Goal: Navigation & Orientation: Find specific page/section

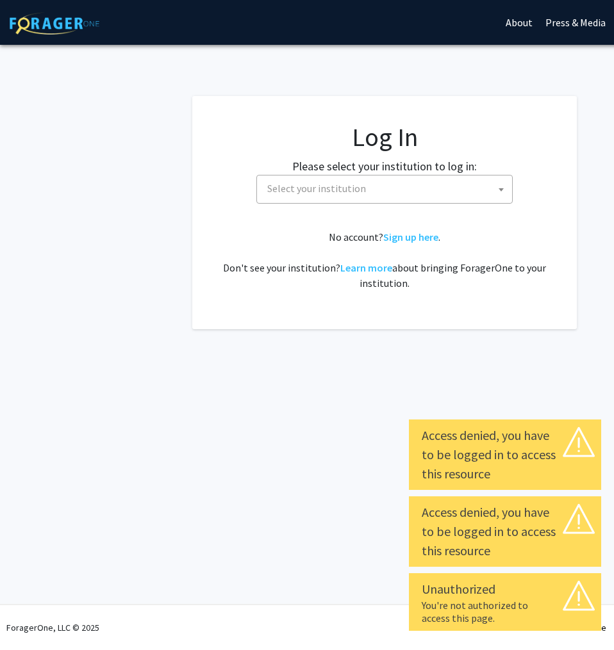
select select
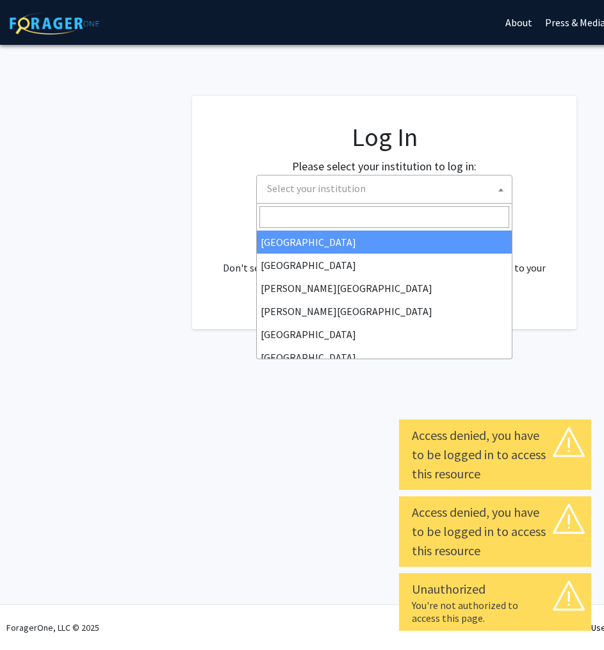
click at [448, 190] on span "Select your institution" at bounding box center [387, 188] width 250 height 26
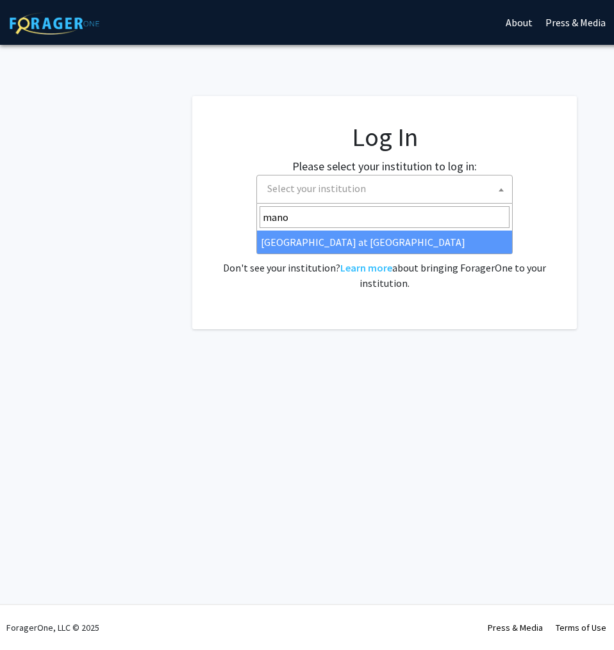
type input "mano"
select select "18"
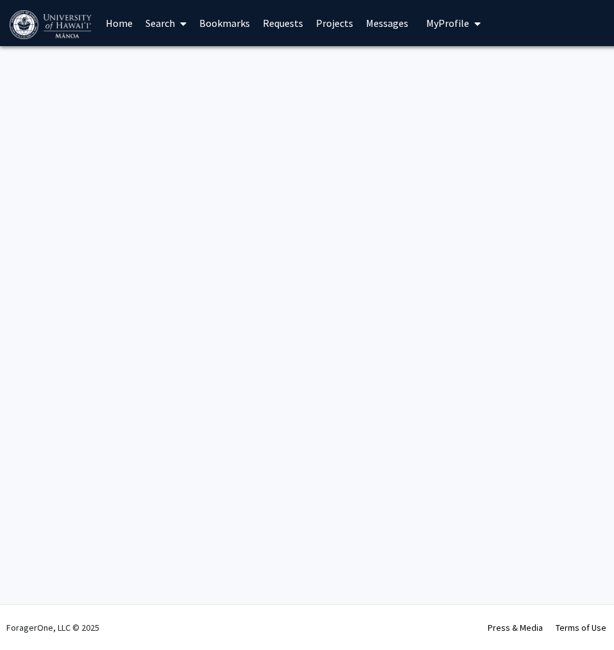
click at [435, 22] on span "My Profile" at bounding box center [447, 23] width 43 height 13
click at [389, 23] on link "Messages" at bounding box center [386, 23] width 55 height 45
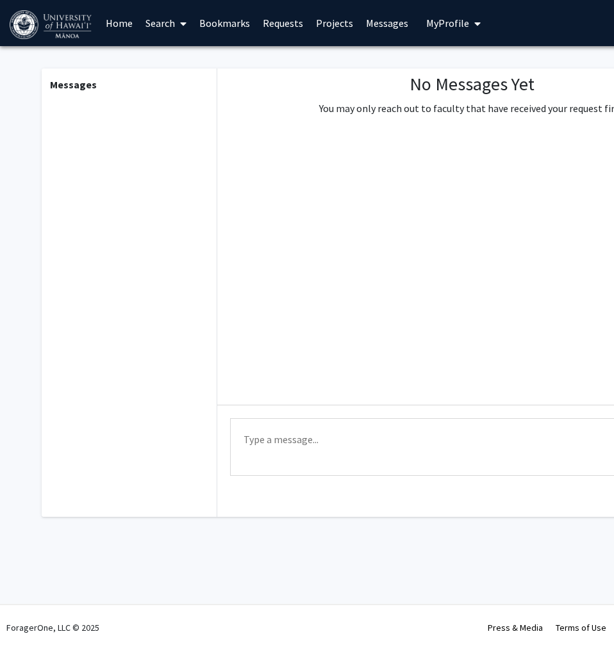
click at [112, 28] on link "Home" at bounding box center [119, 23] width 40 height 45
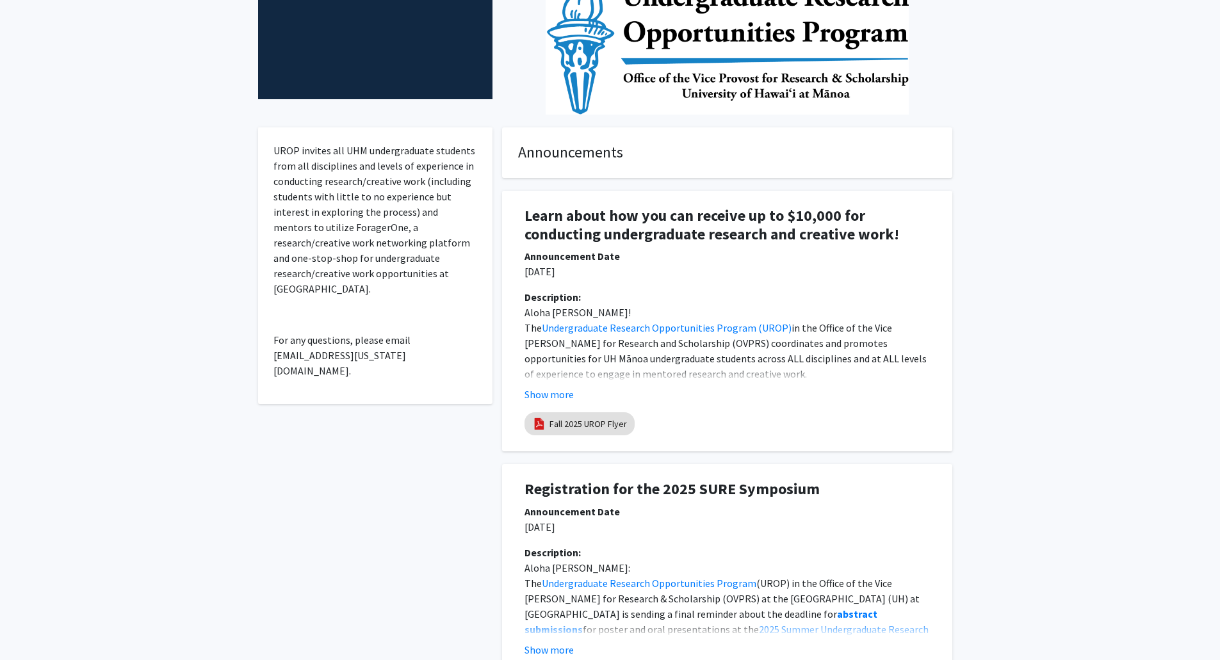
scroll to position [320, 0]
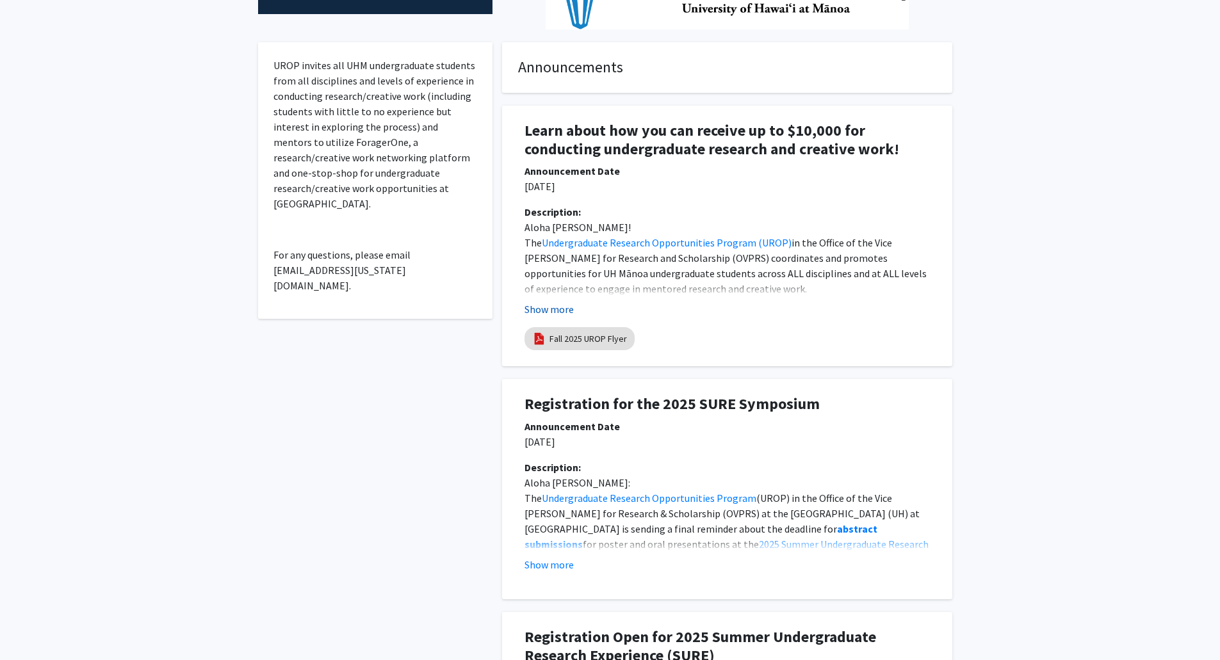
click at [567, 313] on button "Show more" at bounding box center [549, 309] width 49 height 15
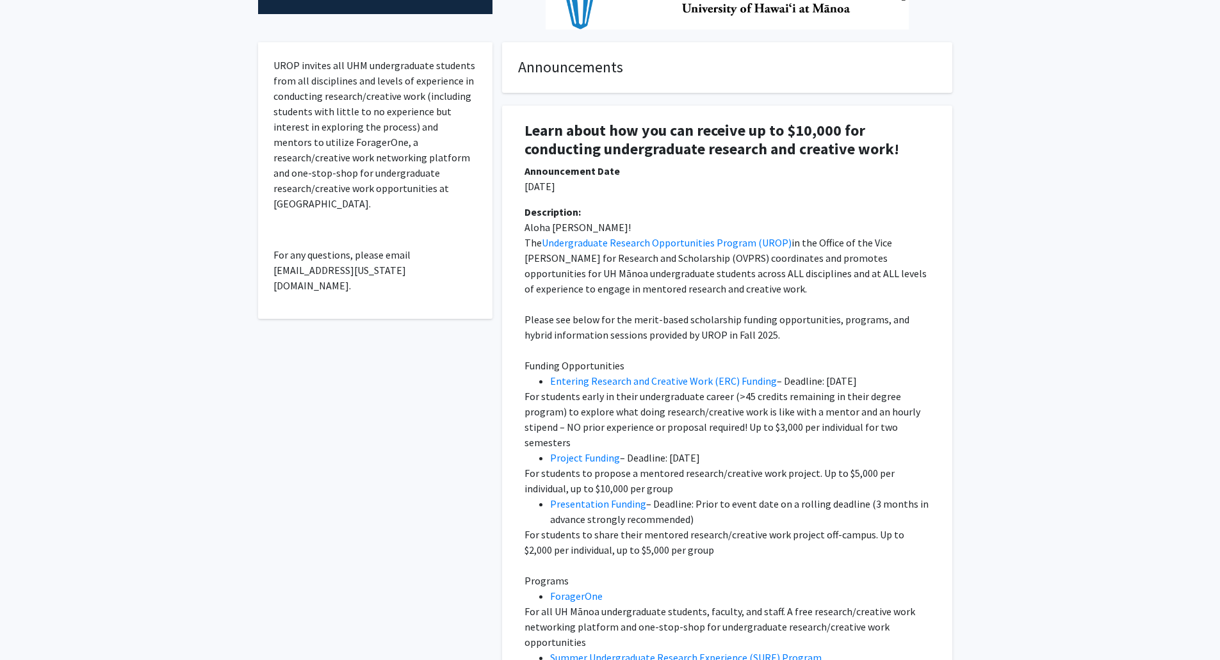
click at [613, 234] on p "Aloha [PERSON_NAME]!" at bounding box center [727, 227] width 405 height 15
click at [613, 240] on link "Undergraduate Research Opportunities Program (UROP)" at bounding box center [667, 242] width 250 height 13
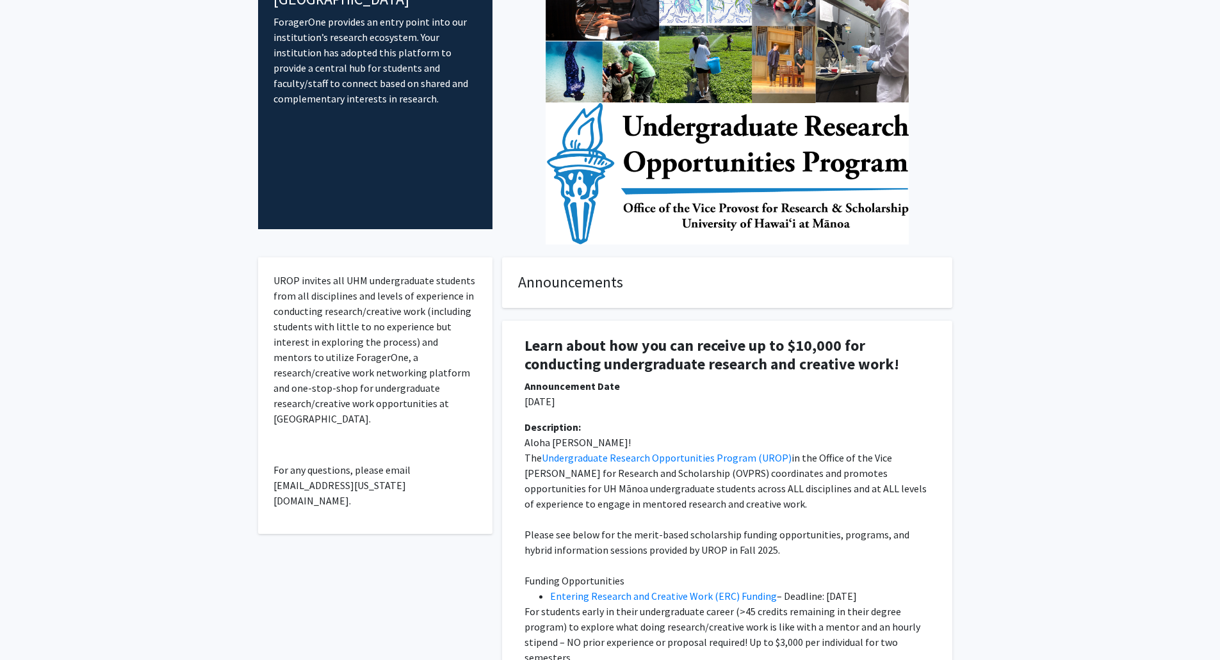
scroll to position [0, 0]
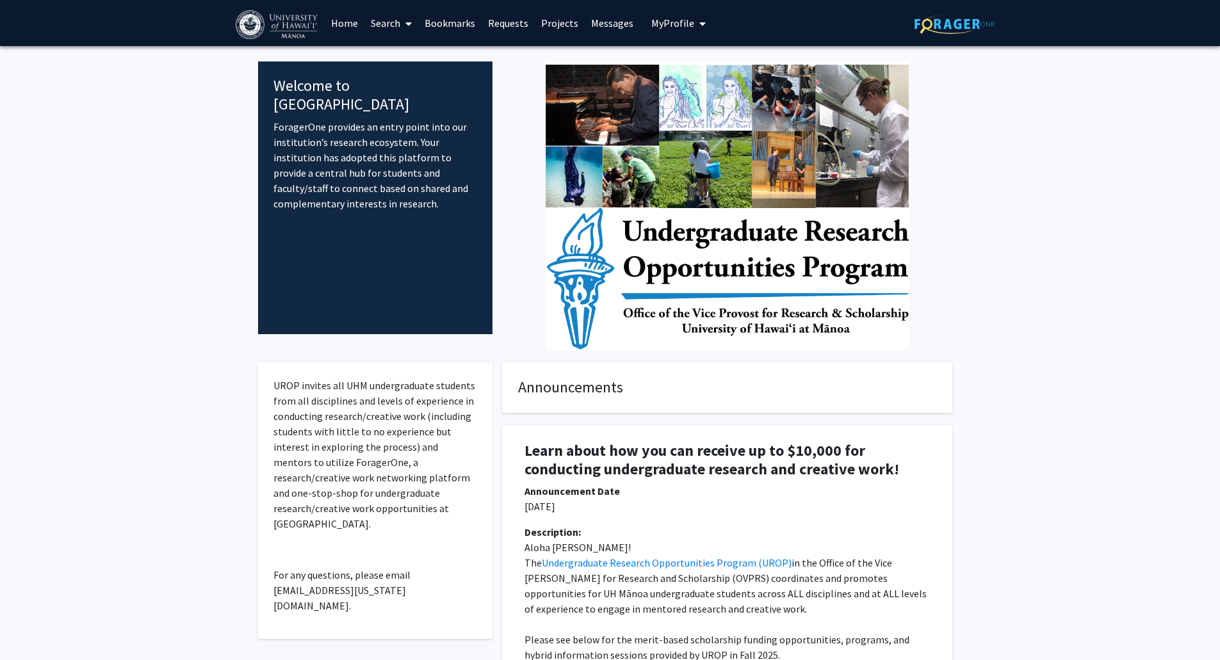
click at [613, 21] on icon "My profile dropdown to access profile and logout" at bounding box center [702, 24] width 6 height 10
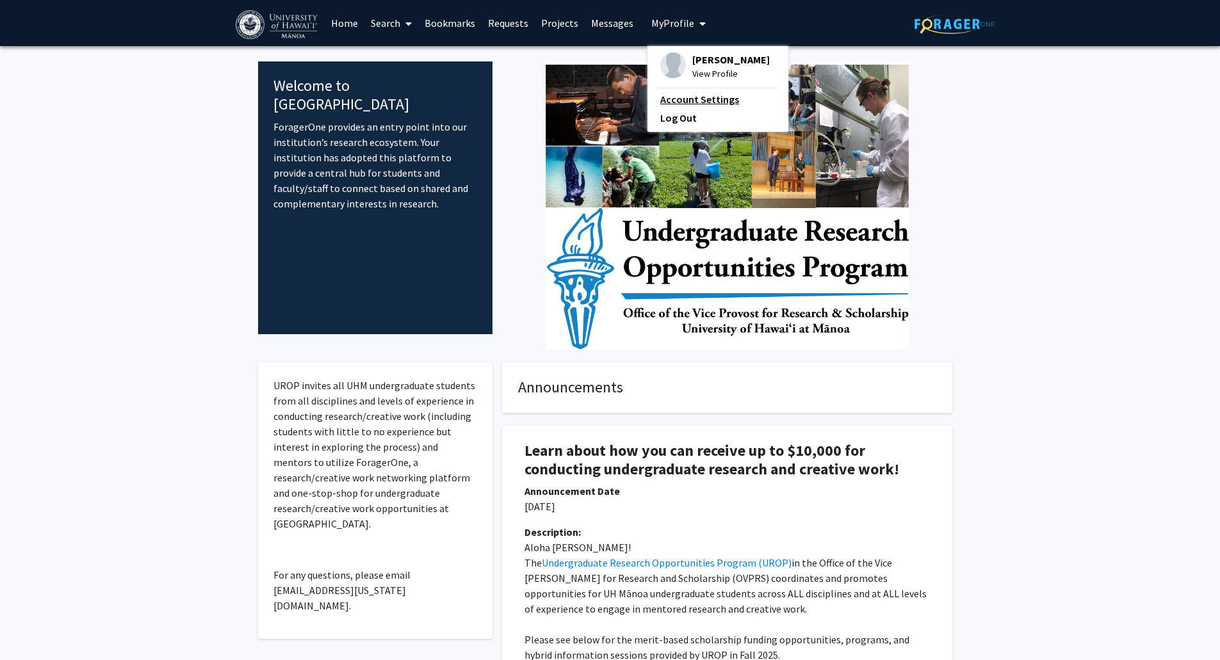
click at [613, 95] on link "Account Settings" at bounding box center [717, 99] width 115 height 15
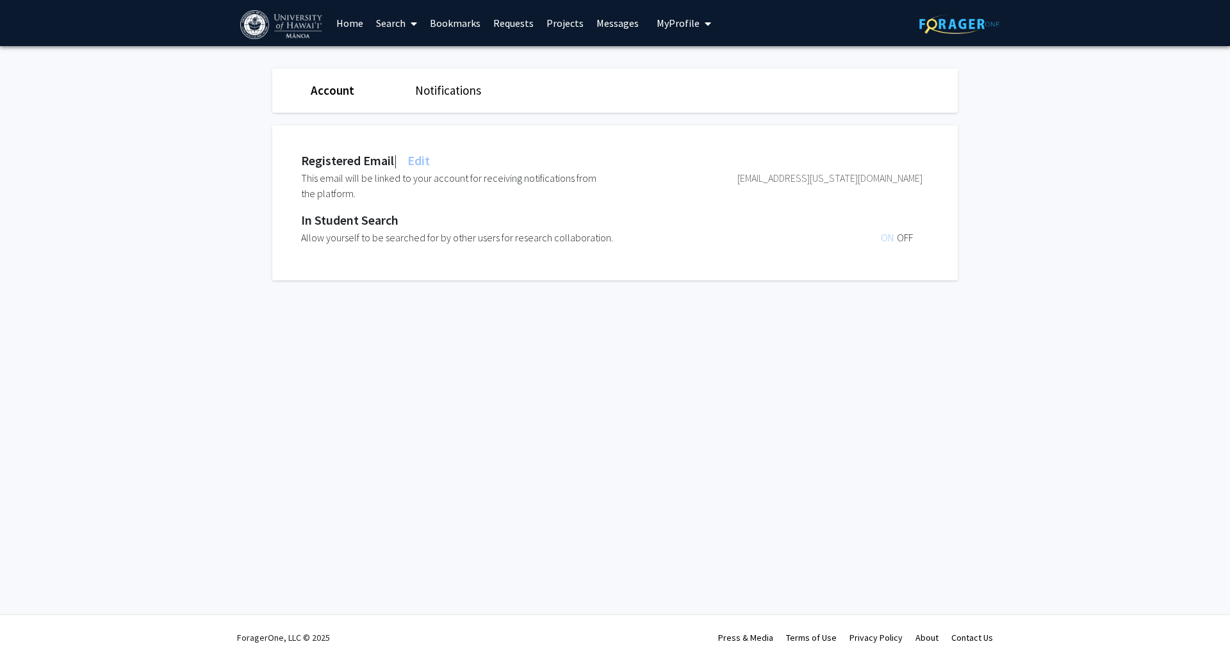
click at [598, 28] on link "Messages" at bounding box center [617, 23] width 55 height 45
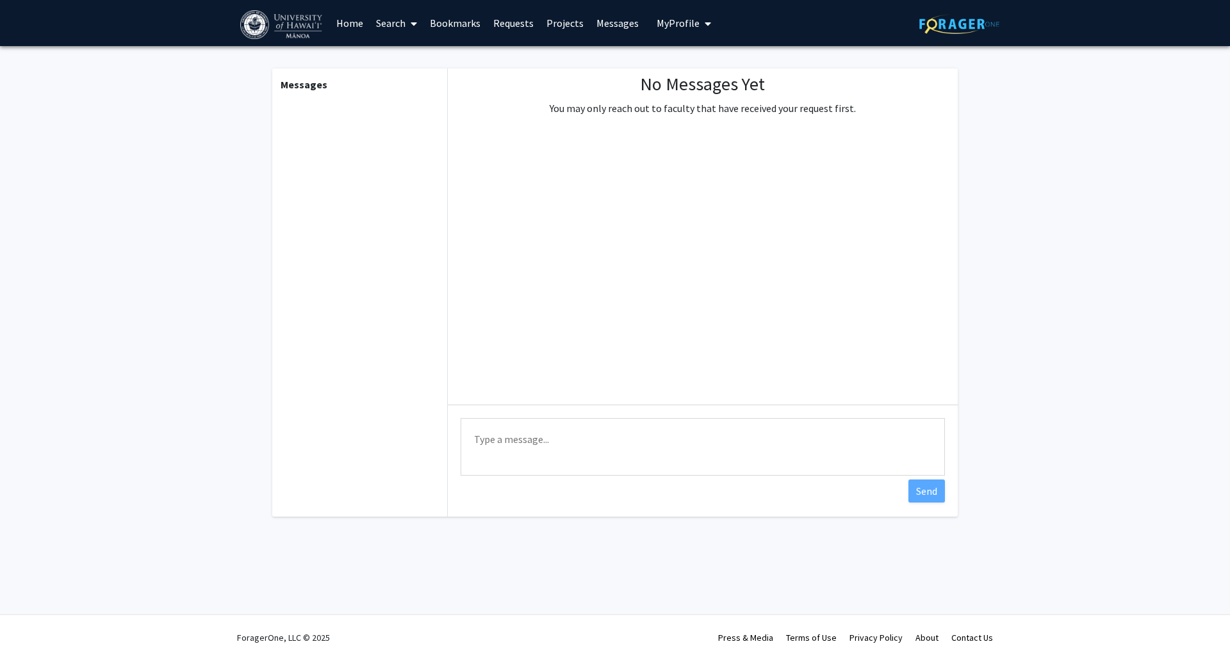
click at [553, 31] on link "Projects" at bounding box center [565, 23] width 50 height 45
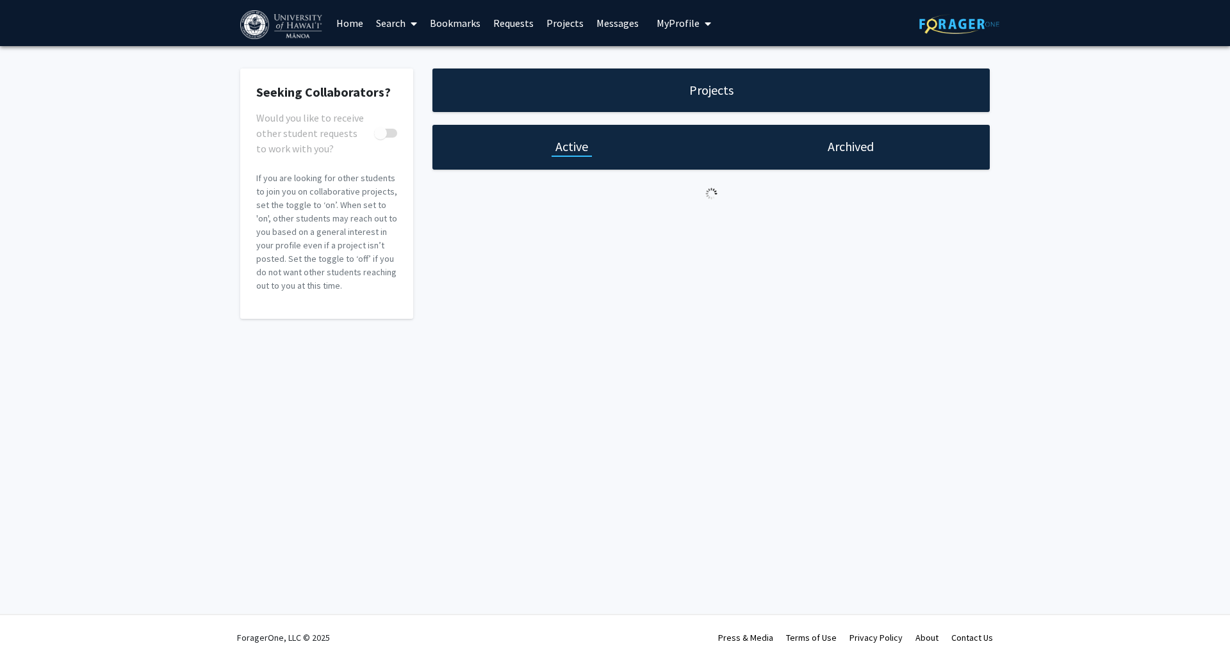
checkbox input "true"
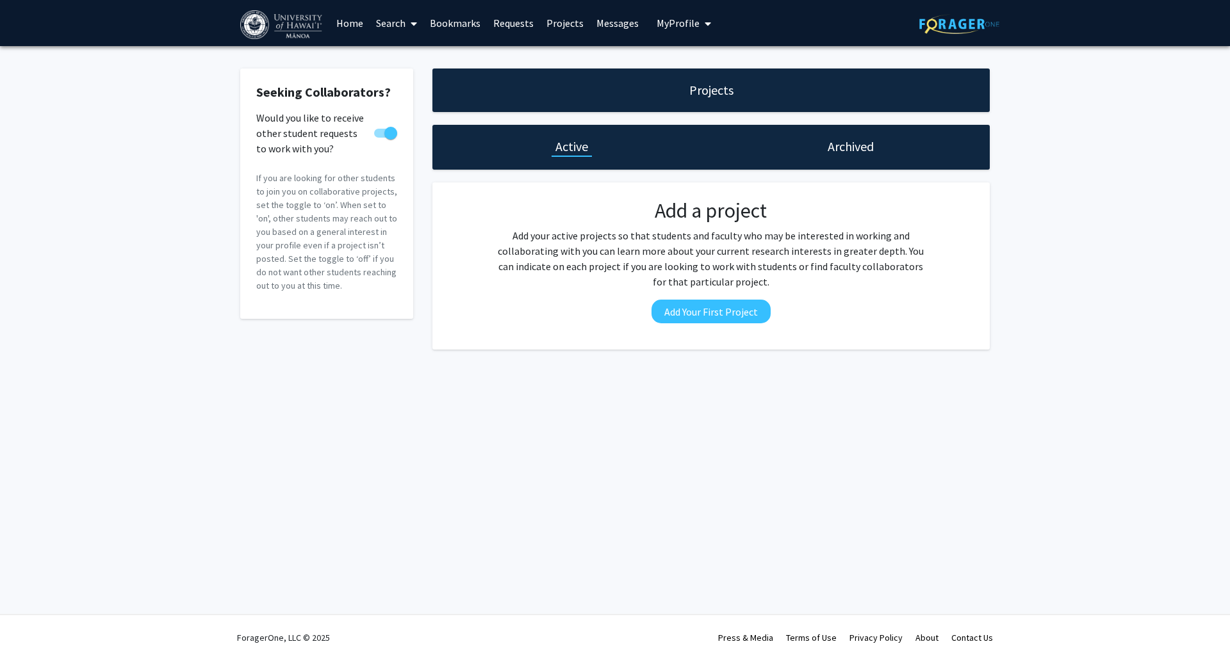
click at [500, 31] on link "Requests" at bounding box center [513, 23] width 53 height 45
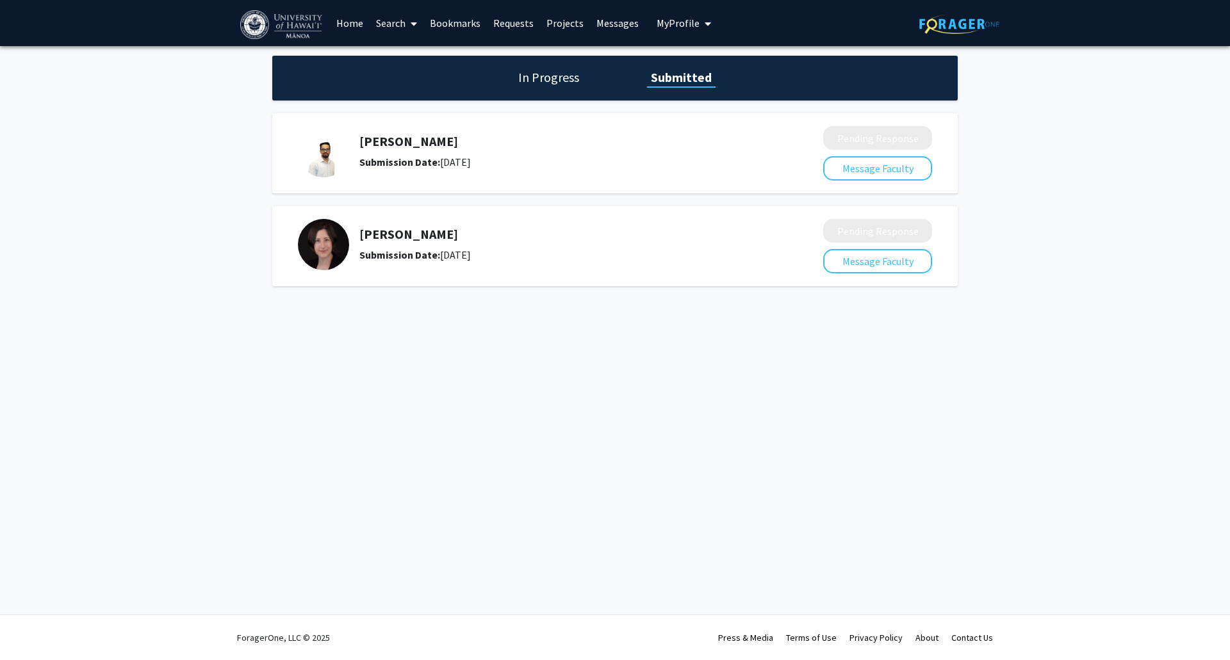
click at [535, 78] on h1 "In Progress" at bounding box center [548, 78] width 69 height 18
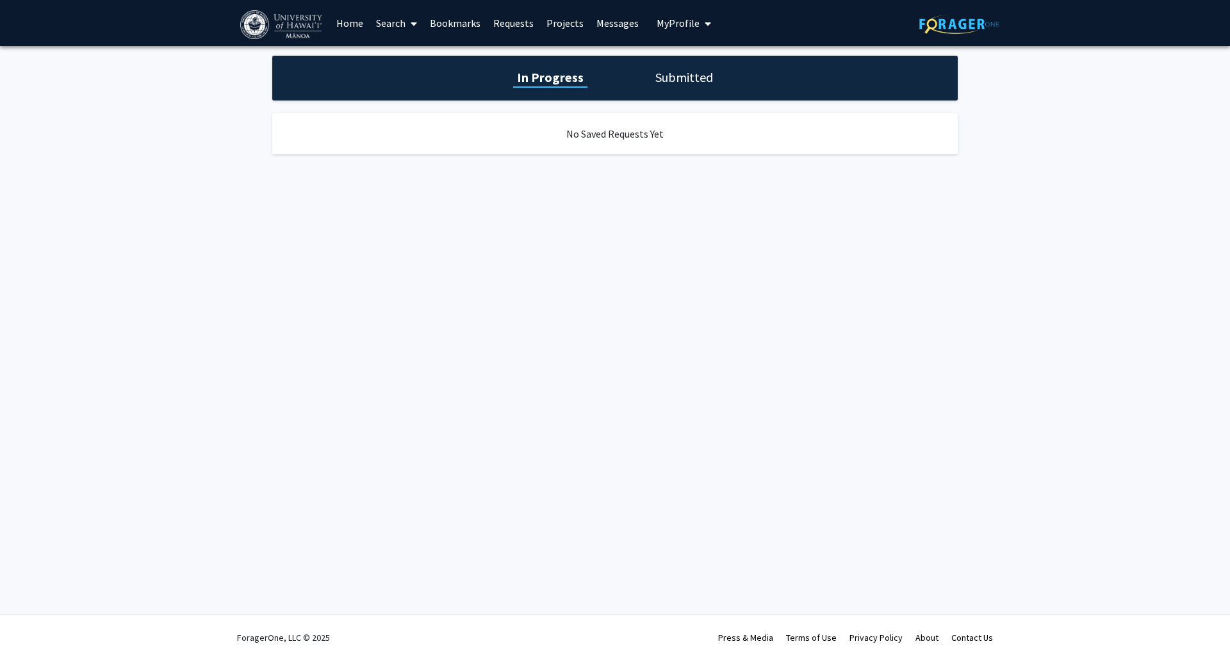
click at [613, 67] on div "In Progress Submitted" at bounding box center [614, 78] width 685 height 45
click at [613, 92] on div "In Progress Submitted" at bounding box center [614, 78] width 685 height 45
click at [613, 78] on h1 "Submitted" at bounding box center [683, 78] width 65 height 18
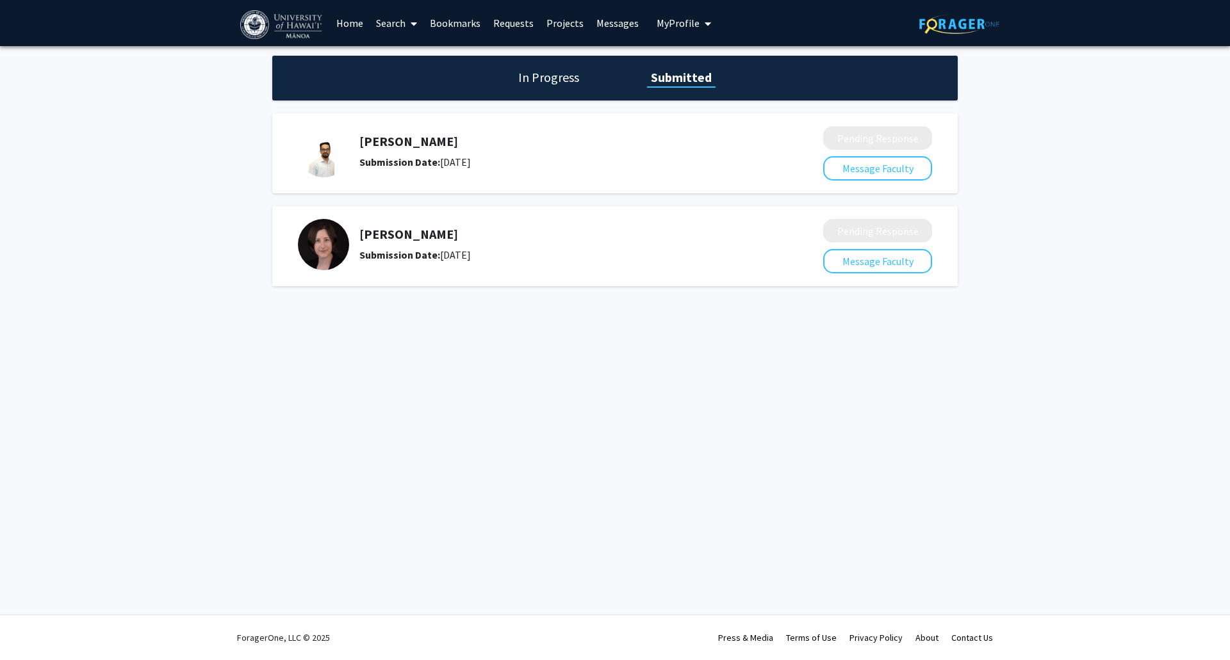
click at [384, 24] on link "Search" at bounding box center [397, 23] width 54 height 45
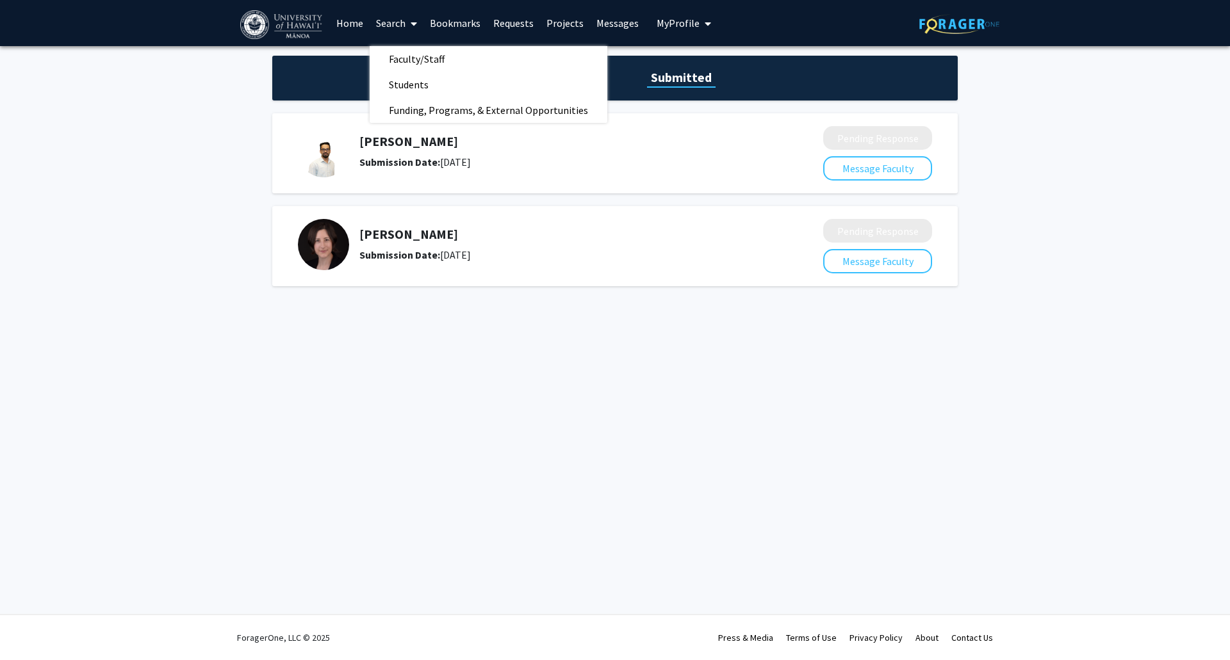
click at [344, 24] on link "Home" at bounding box center [350, 23] width 40 height 45
